Goal: Transaction & Acquisition: Purchase product/service

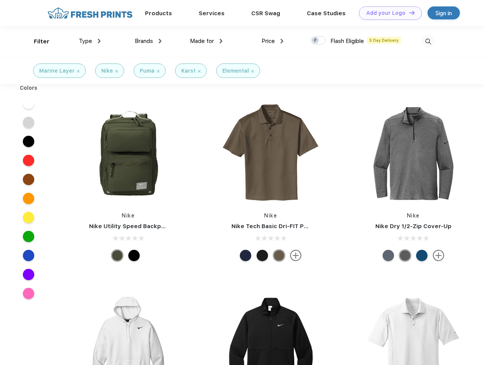
click at [387, 13] on link "Add your Logo Design Tool" at bounding box center [390, 12] width 63 height 13
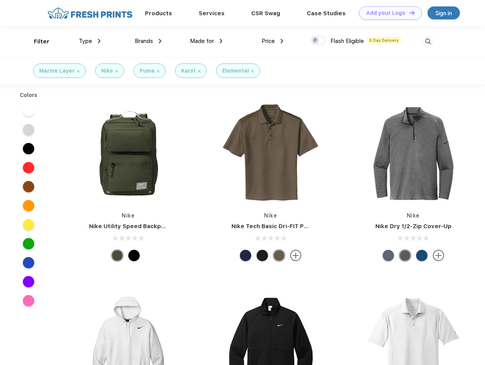
click at [0, 0] on div "Design Tool" at bounding box center [0, 0] width 0 height 0
click at [408, 13] on link "Add your Logo Design Tool" at bounding box center [390, 12] width 63 height 13
click at [37, 41] on div "Filter" at bounding box center [42, 41] width 16 height 9
click at [90, 41] on span "Type" at bounding box center [85, 41] width 13 height 7
click at [148, 41] on span "Brands" at bounding box center [144, 41] width 18 height 7
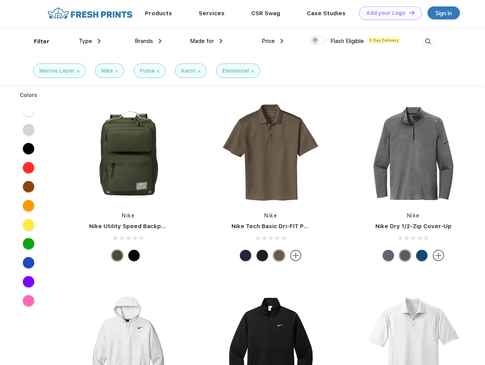
click at [206, 41] on span "Made for" at bounding box center [202, 41] width 24 height 7
click at [272, 41] on span "Price" at bounding box center [267, 41] width 13 height 7
click at [318, 41] on div at bounding box center [317, 40] width 15 height 8
click at [315, 41] on input "checkbox" at bounding box center [312, 38] width 5 height 5
click at [428, 41] on img at bounding box center [427, 41] width 13 height 13
